Goal: Check status: Check status

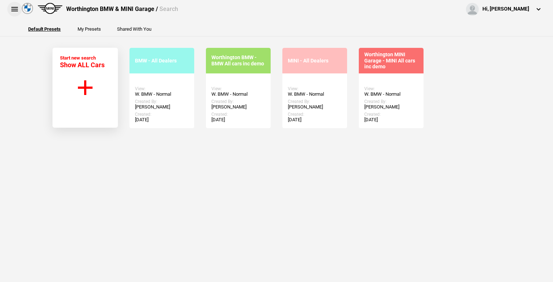
click at [17, 10] on button at bounding box center [14, 9] width 15 height 15
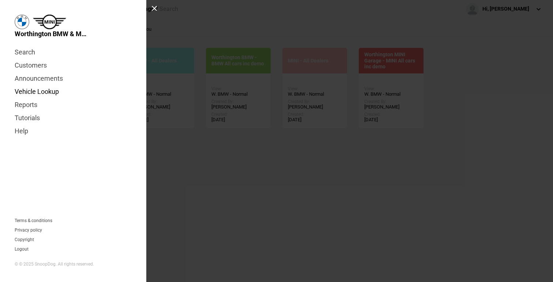
click at [32, 91] on link "Vehicle Lookup" at bounding box center [73, 91] width 117 height 13
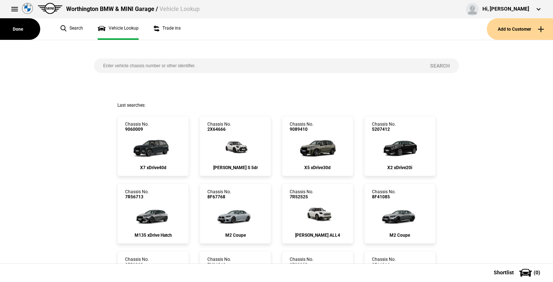
click at [129, 68] on input "search" at bounding box center [257, 65] width 327 height 15
type input "7r56713"
